Goal: Navigation & Orientation: Go to known website

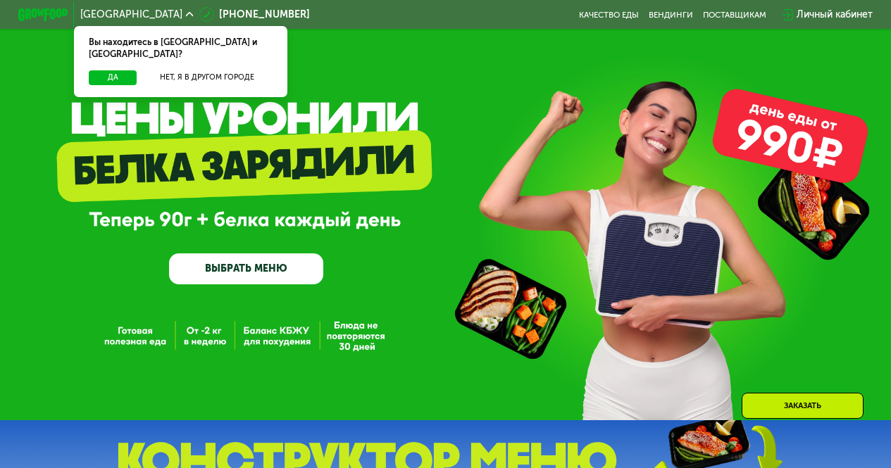
click at [114, 70] on button "Да" at bounding box center [113, 77] width 48 height 15
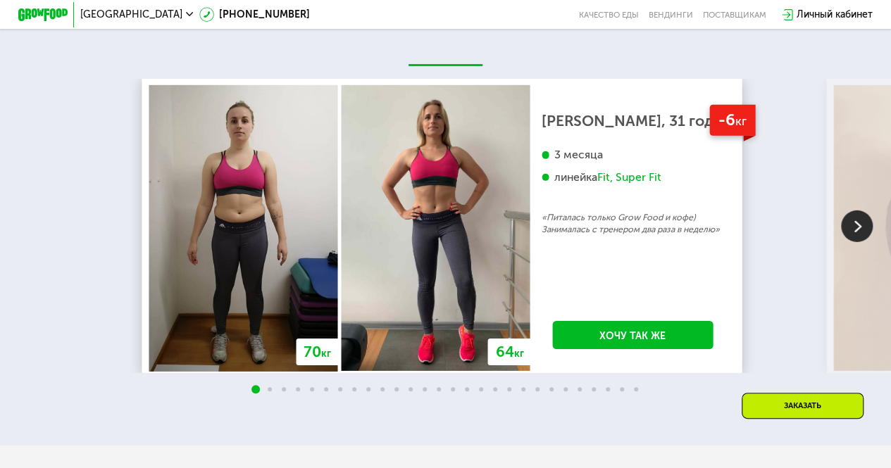
scroll to position [2115, 0]
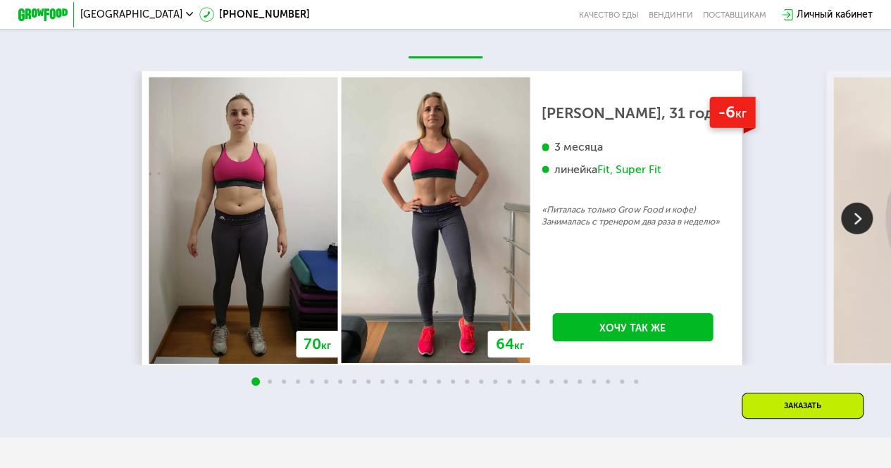
click at [863, 220] on img at bounding box center [857, 219] width 32 height 32
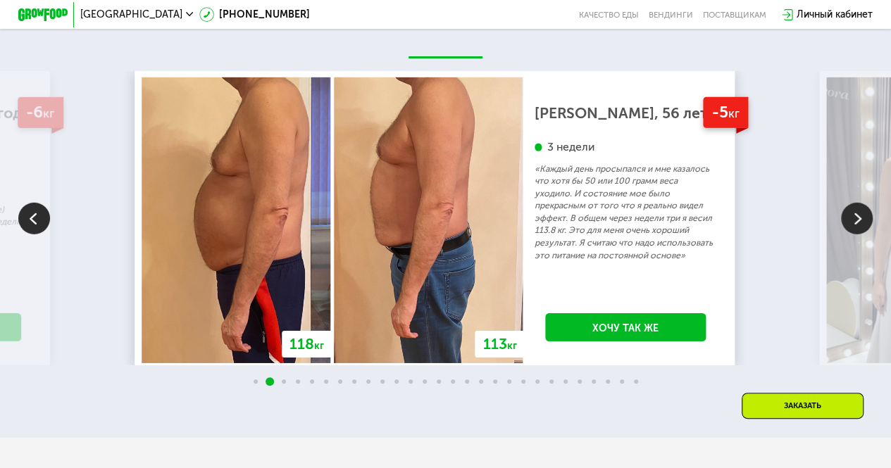
click at [856, 217] on img at bounding box center [857, 219] width 32 height 32
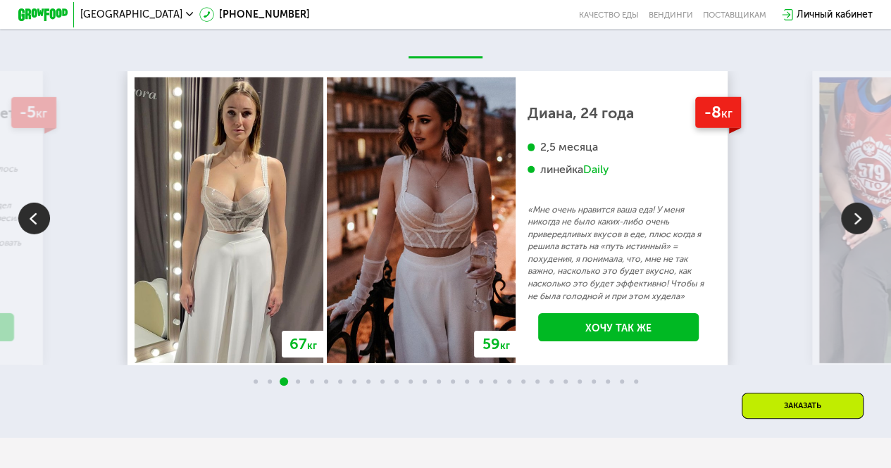
click at [856, 217] on img at bounding box center [857, 219] width 32 height 32
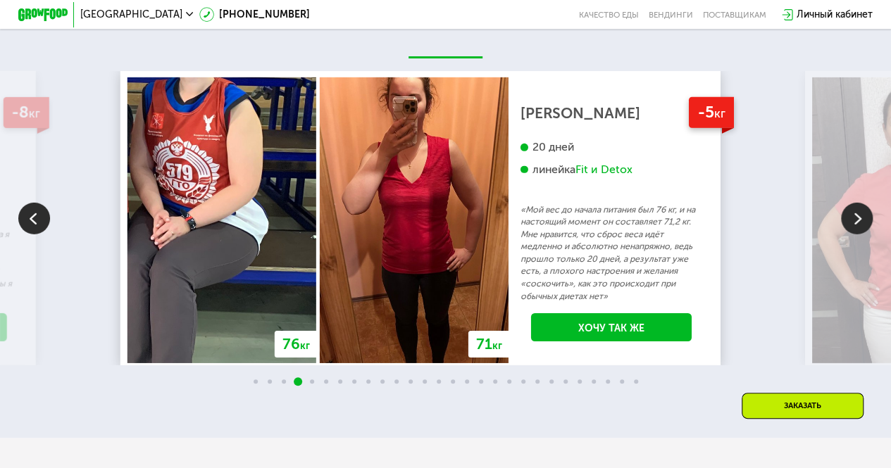
click at [856, 217] on img at bounding box center [857, 219] width 32 height 32
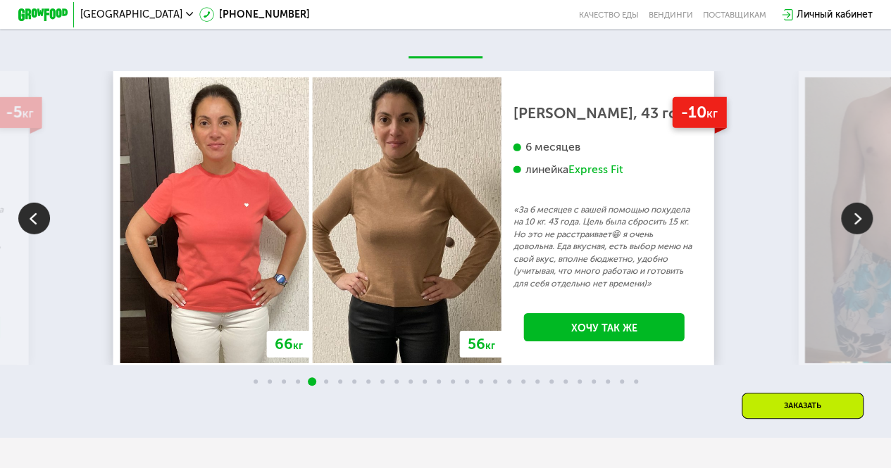
click at [856, 217] on img at bounding box center [857, 219] width 32 height 32
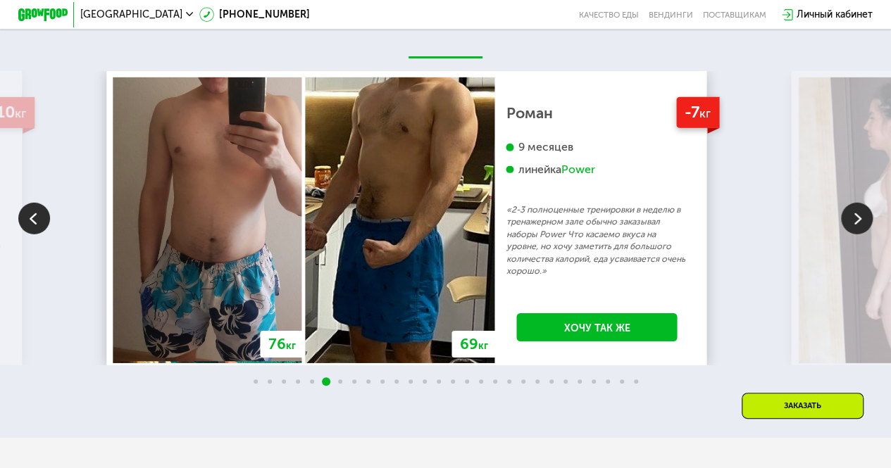
click at [856, 217] on img at bounding box center [857, 219] width 32 height 32
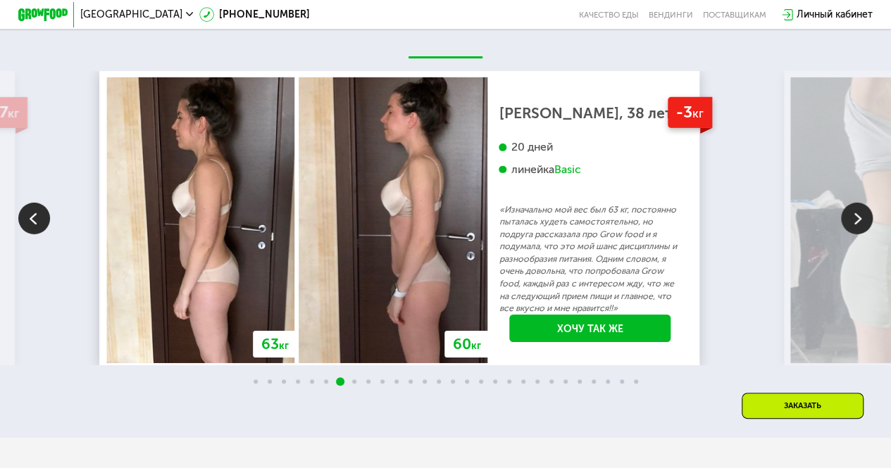
click at [856, 217] on img at bounding box center [857, 219] width 32 height 32
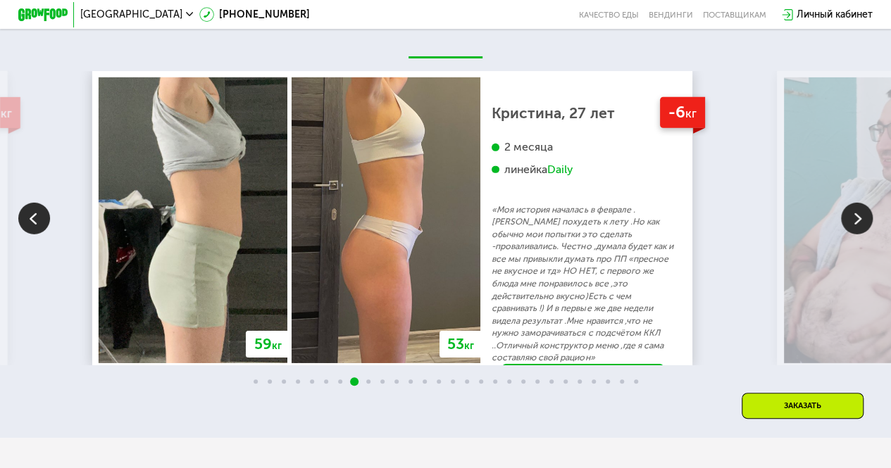
click at [856, 217] on img at bounding box center [857, 219] width 32 height 32
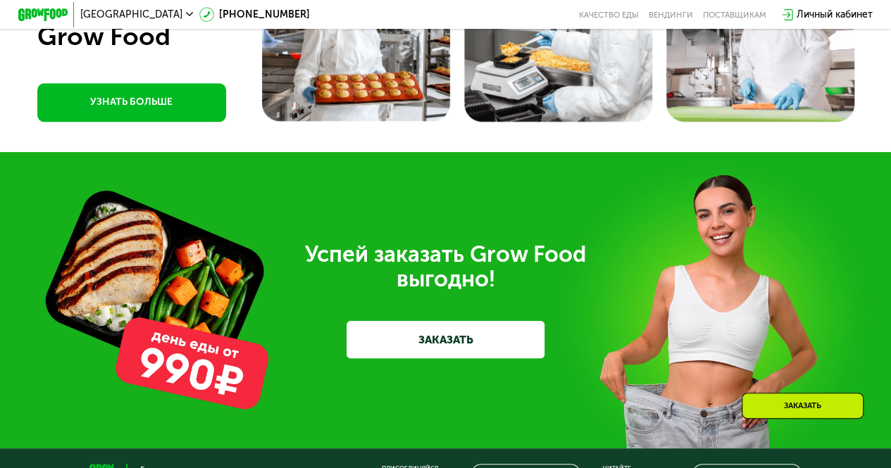
scroll to position [3481, 0]
